Goal: Task Accomplishment & Management: Manage account settings

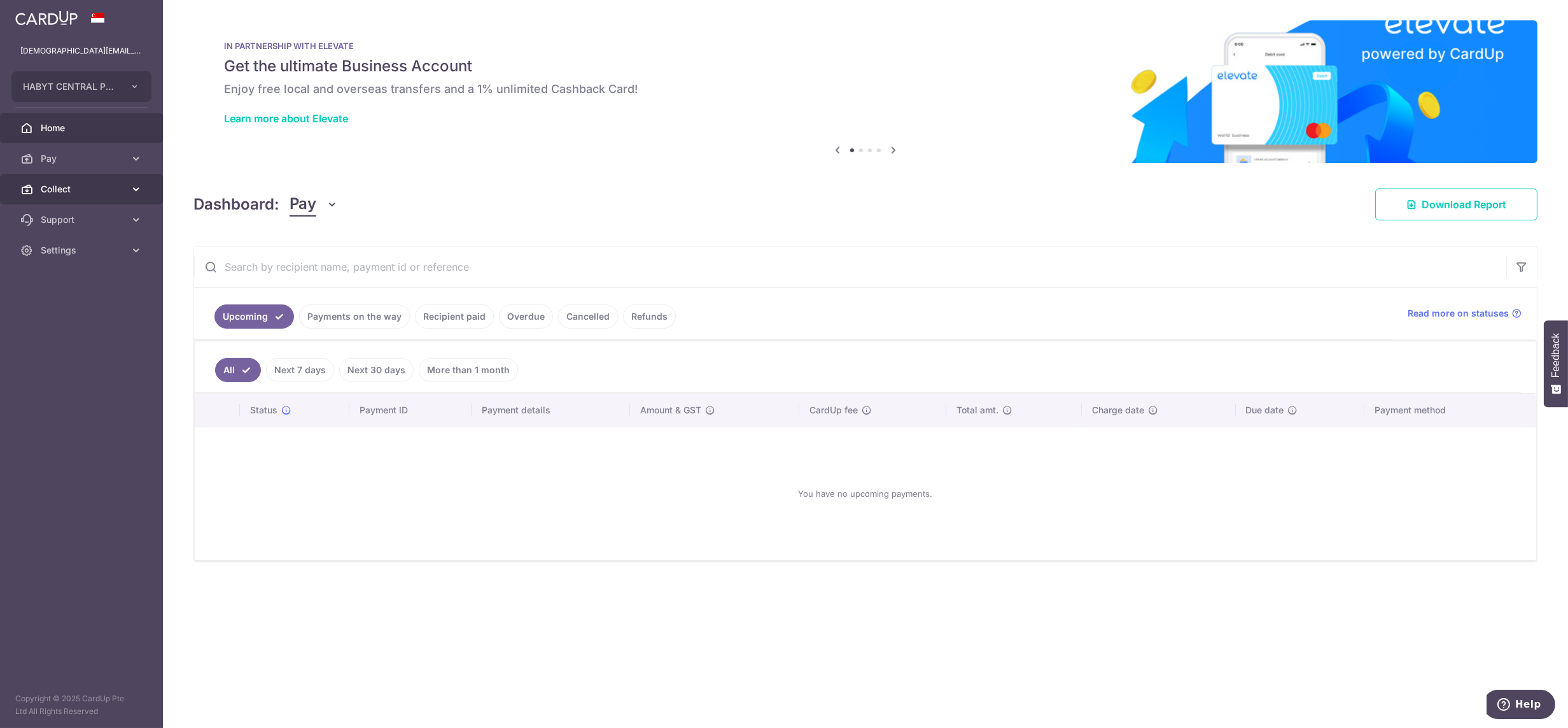
click at [88, 184] on span "Collect" at bounding box center [83, 189] width 84 height 13
click at [79, 225] on span "Dashboard" at bounding box center [83, 219] width 84 height 13
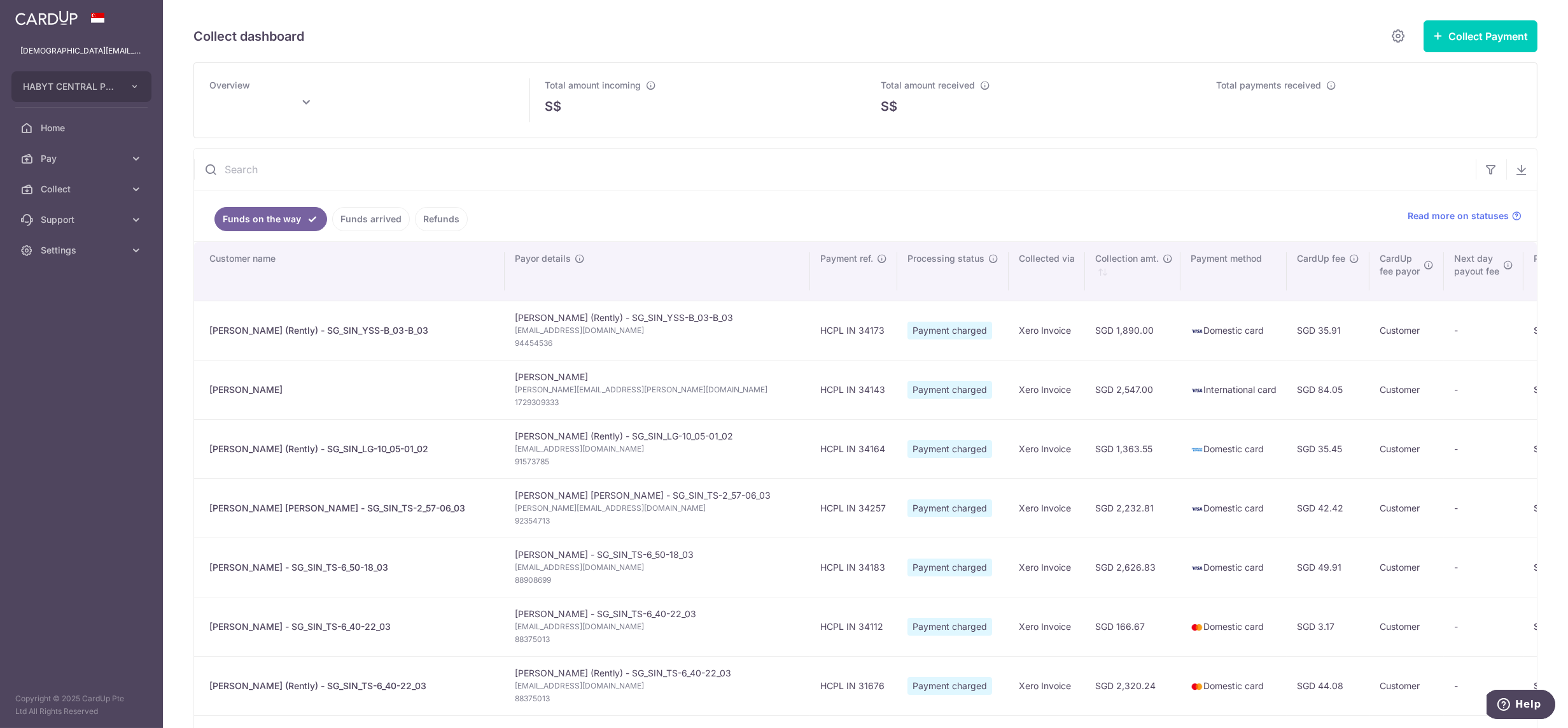
click at [368, 211] on link "Funds arrived" at bounding box center [371, 219] width 78 height 24
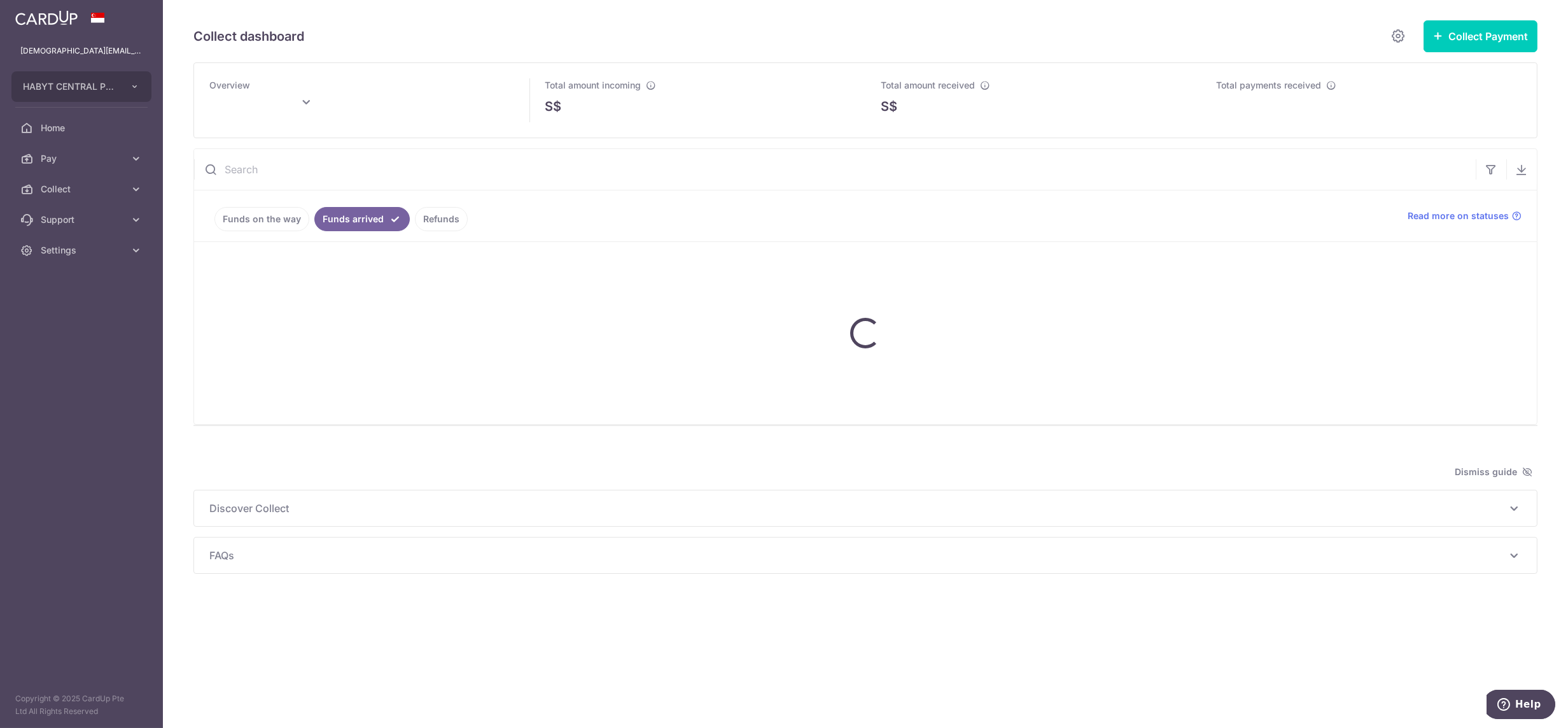
click at [292, 225] on link "Funds on the way" at bounding box center [262, 219] width 95 height 24
click at [350, 213] on link "Funds arrived" at bounding box center [371, 219] width 78 height 24
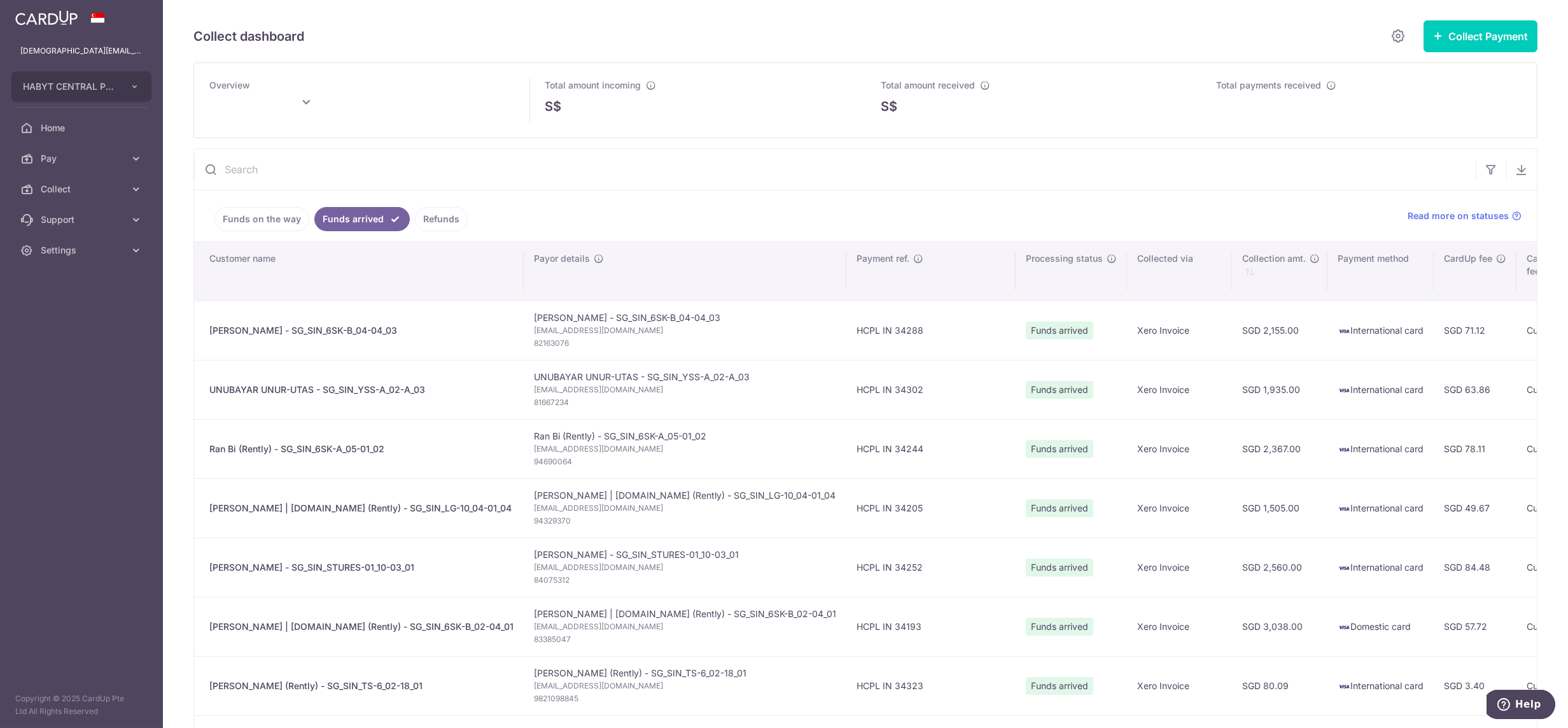
click at [244, 215] on link "Funds on the way" at bounding box center [262, 219] width 95 height 24
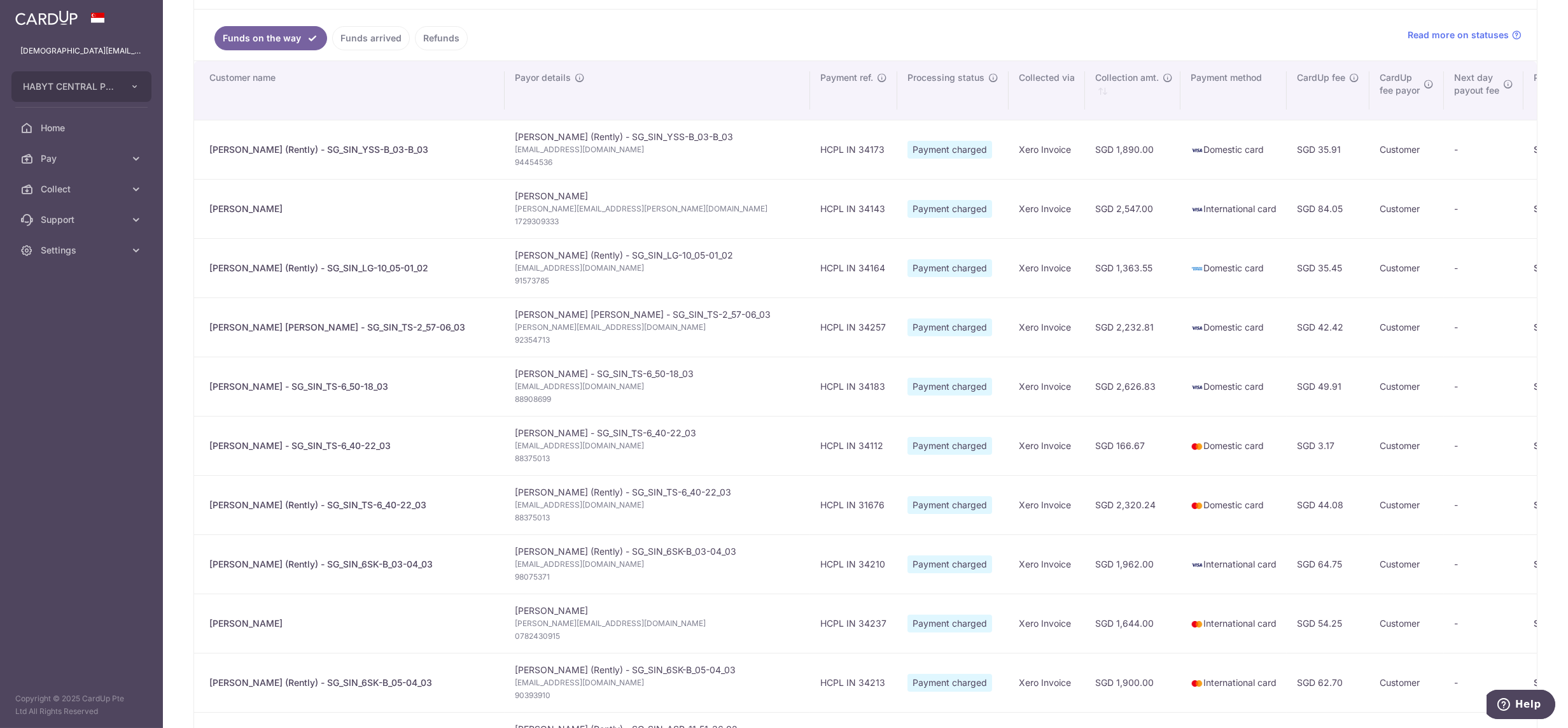
scroll to position [695, 0]
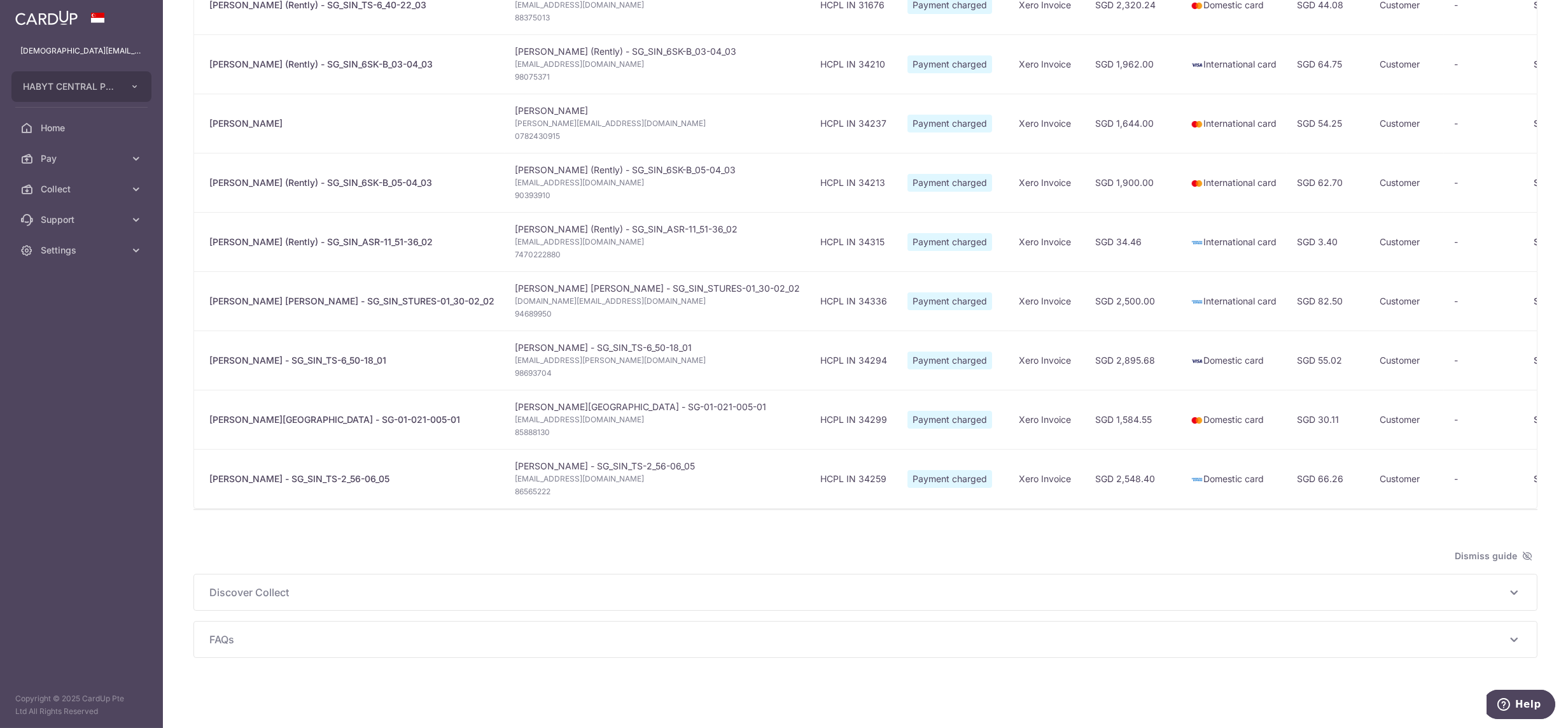
type input "September 2025"
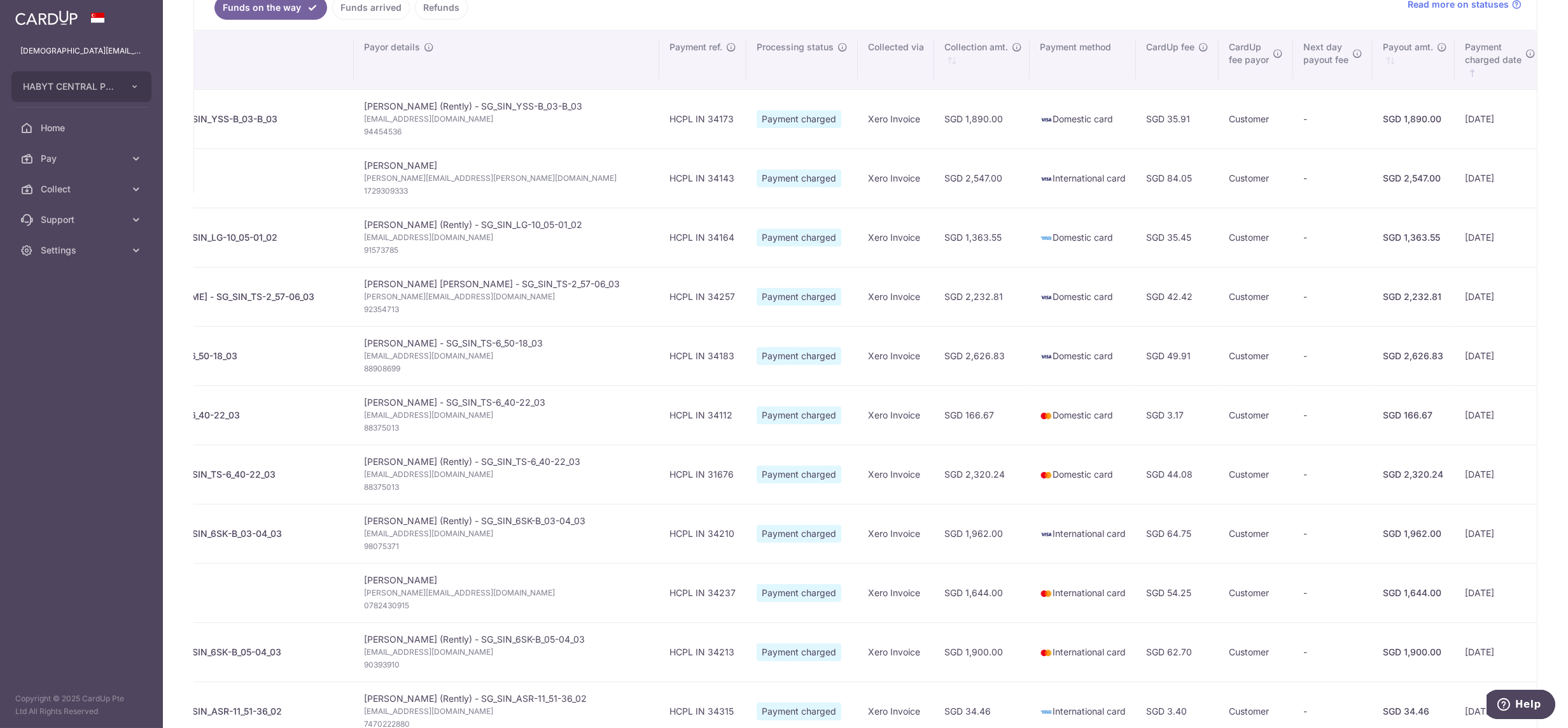
scroll to position [208, 0]
click at [72, 259] on link "Settings" at bounding box center [81, 250] width 163 height 31
click at [84, 319] on link "Logout" at bounding box center [81, 311] width 163 height 31
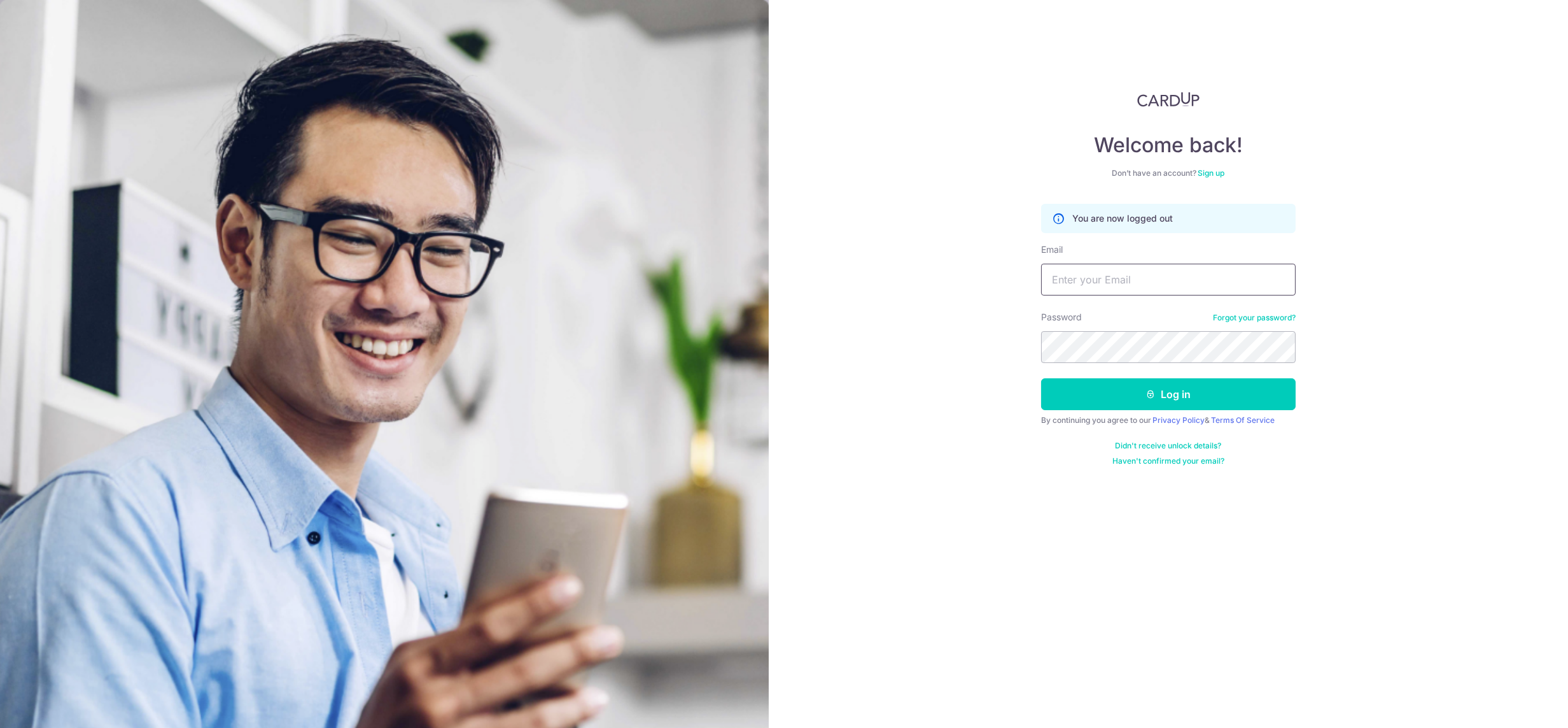
click at [1143, 289] on input "Email" at bounding box center [1169, 279] width 255 height 31
type input "[DEMOGRAPHIC_DATA][EMAIL_ADDRESS][DOMAIN_NAME]"
click at [1041, 378] on button "Log in" at bounding box center [1169, 394] width 255 height 31
